Goal: Task Accomplishment & Management: Use online tool/utility

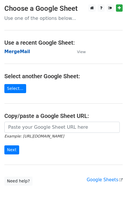
click at [24, 53] on strong "MergeMail" at bounding box center [17, 51] width 26 height 5
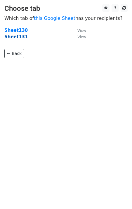
click at [15, 39] on strong "Sheet131" at bounding box center [15, 36] width 23 height 5
click at [18, 37] on strong "Sheet131" at bounding box center [15, 36] width 23 height 5
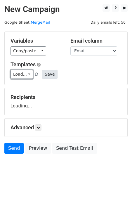
click at [27, 74] on link "Load..." at bounding box center [21, 74] width 22 height 9
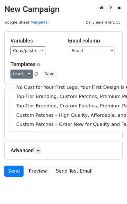
click at [34, 85] on link "No Cost for Your First Logo, Your First Design Is On Us!" at bounding box center [94, 87] width 170 height 9
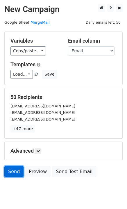
click at [12, 173] on link "Send" at bounding box center [13, 171] width 19 height 11
